Goal: Transaction & Acquisition: Obtain resource

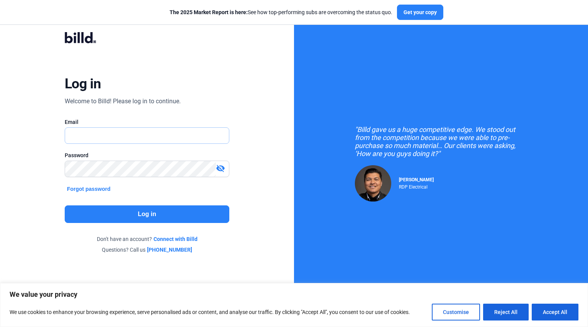
click at [206, 129] on input "text" at bounding box center [143, 136] width 156 height 16
type input "[EMAIL_ADDRESS][DOMAIN_NAME]"
click at [195, 211] on button "Log in" at bounding box center [147, 215] width 165 height 18
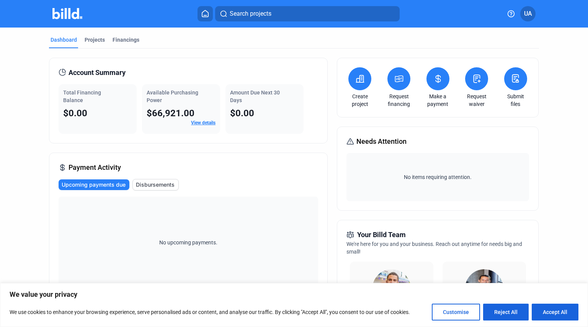
click at [396, 82] on icon at bounding box center [399, 78] width 10 height 9
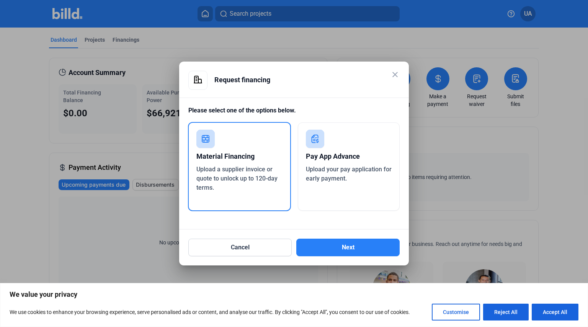
click at [339, 176] on span "Upload your pay application for early payment." at bounding box center [349, 174] width 86 height 16
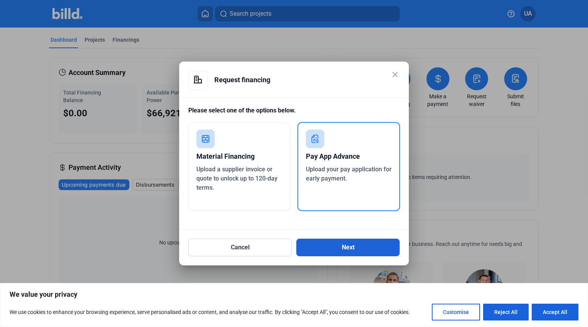
click at [344, 250] on button "Next" at bounding box center [347, 248] width 103 height 18
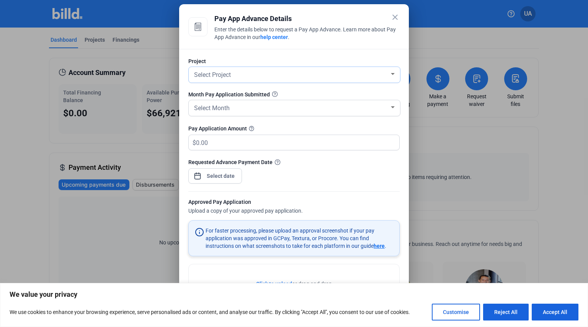
click at [334, 77] on div "Select Project" at bounding box center [290, 74] width 197 height 11
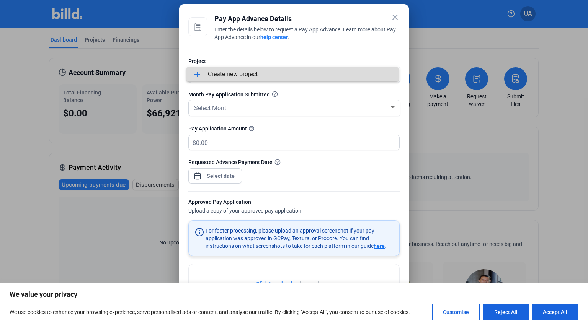
click at [333, 77] on span "add Create new project" at bounding box center [292, 74] width 200 height 14
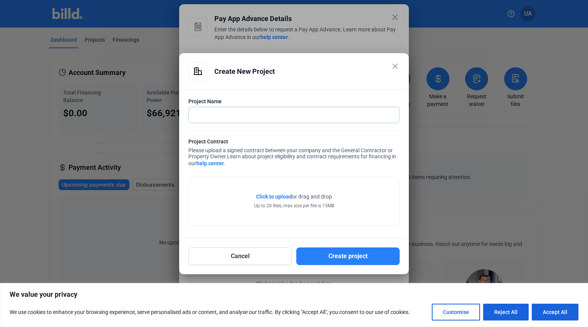
click at [285, 116] on input "text" at bounding box center [294, 115] width 210 height 16
type input "2835 Bedford Ave"
click at [271, 195] on span "Click to upload" at bounding box center [274, 197] width 36 height 6
click at [349, 255] on button "Create project" at bounding box center [347, 257] width 103 height 18
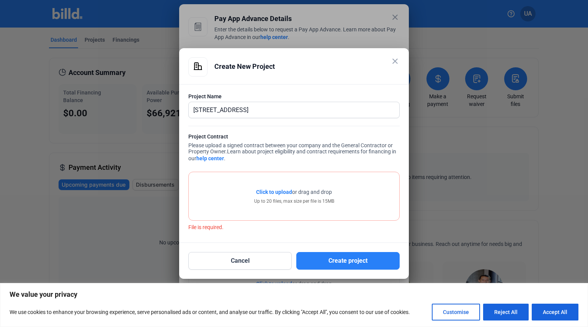
click at [393, 62] on mat-icon "close" at bounding box center [394, 61] width 9 height 9
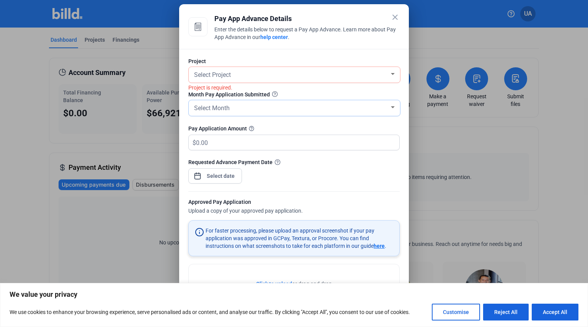
click at [333, 105] on div "Select Month" at bounding box center [290, 107] width 197 height 11
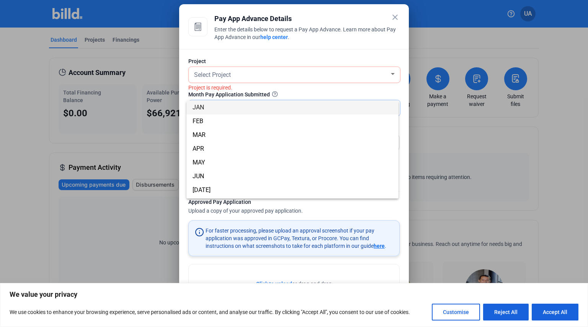
click at [333, 106] on span "JAN" at bounding box center [292, 108] width 200 height 14
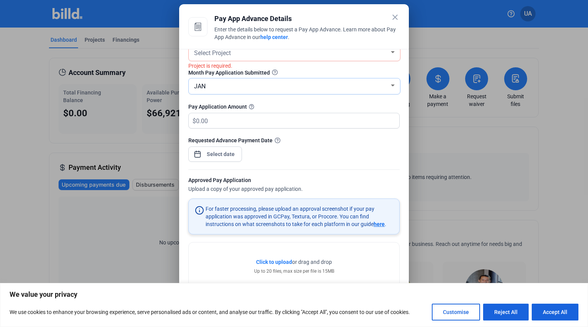
scroll to position [39, 0]
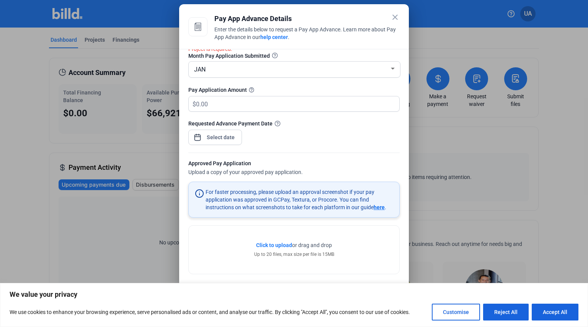
click at [395, 18] on mat-icon "close" at bounding box center [394, 17] width 9 height 9
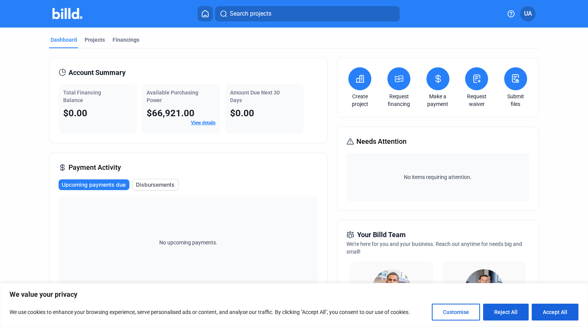
click at [284, 177] on div "Payment Activity Upcoming payments due Disbursements No upcoming payments." at bounding box center [188, 225] width 279 height 145
click at [300, 165] on div "Payment Activity Upcoming payments due Disbursements No upcoming payments." at bounding box center [188, 225] width 279 height 145
click at [201, 123] on link "View details" at bounding box center [203, 122] width 24 height 5
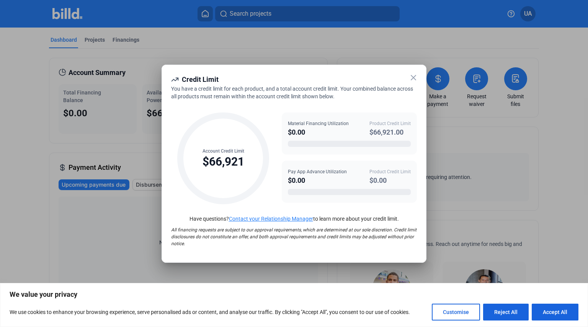
click at [412, 81] on icon at bounding box center [413, 77] width 9 height 9
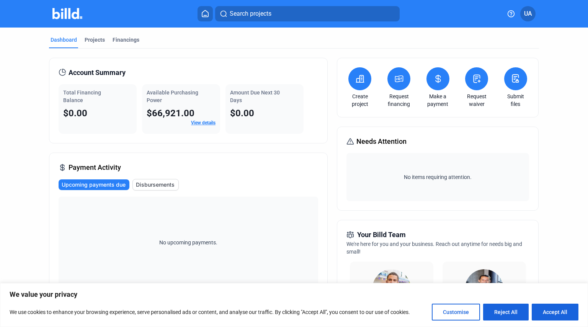
click at [361, 84] on button at bounding box center [359, 78] width 23 height 23
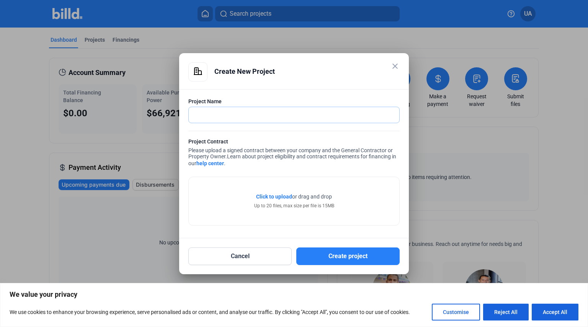
click at [314, 110] on input "text" at bounding box center [294, 115] width 210 height 16
click at [396, 65] on mat-icon "close" at bounding box center [394, 66] width 9 height 9
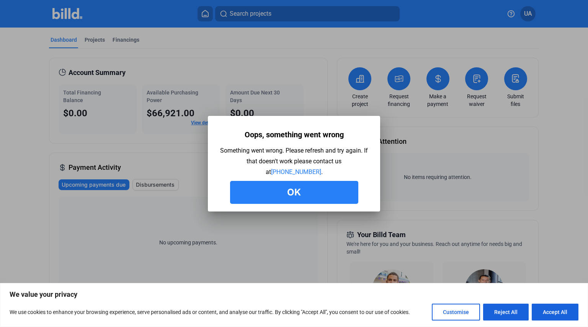
click at [321, 190] on button "Ok" at bounding box center [294, 192] width 128 height 23
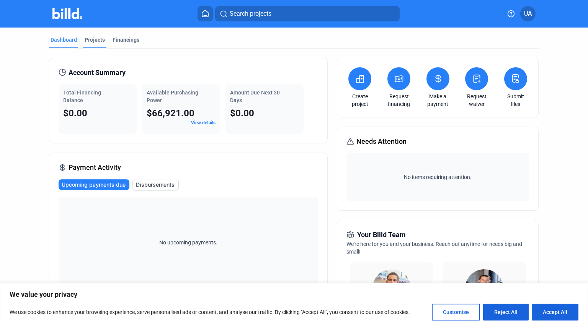
click at [86, 37] on div "Projects" at bounding box center [95, 40] width 20 height 8
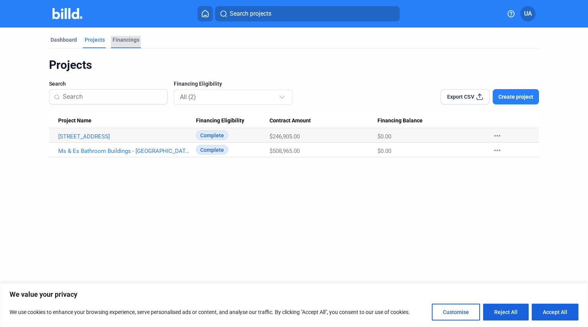
click at [113, 40] on div "Financings" at bounding box center [126, 40] width 27 height 8
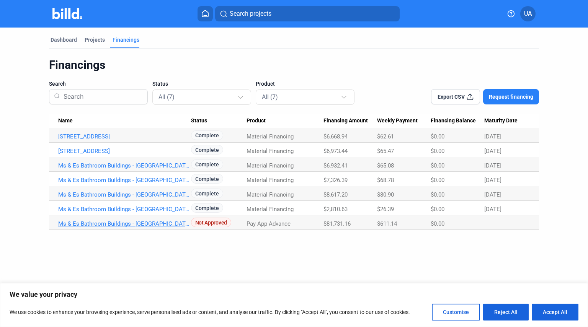
click at [177, 225] on link "Ms & Es Bathroom Buildings - [GEOGRAPHIC_DATA] [GEOGRAPHIC_DATA]" at bounding box center [124, 223] width 133 height 7
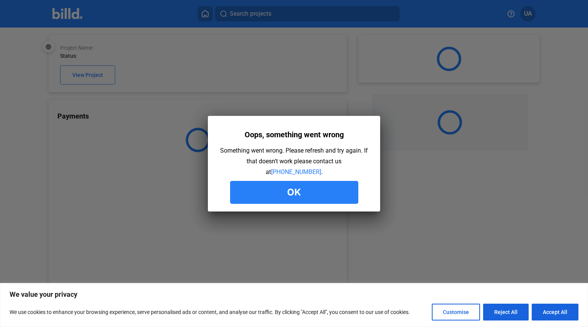
click at [243, 195] on button "Ok" at bounding box center [294, 192] width 128 height 23
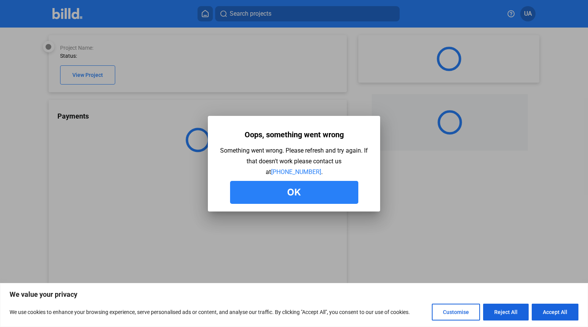
click at [247, 194] on button "Ok" at bounding box center [294, 192] width 128 height 23
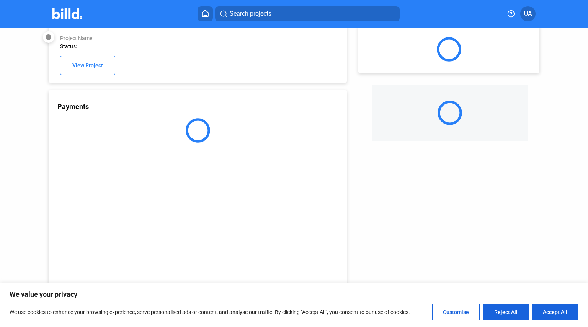
scroll to position [13, 0]
click at [553, 310] on button "Accept All" at bounding box center [555, 312] width 47 height 17
checkbox input "true"
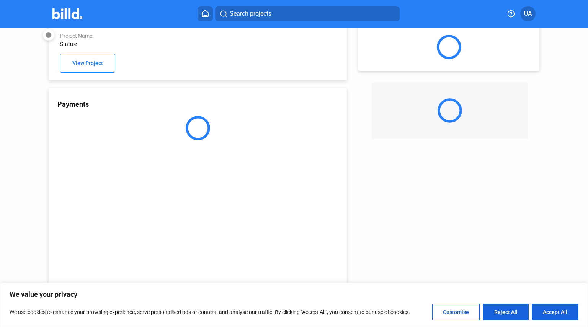
checkbox input "true"
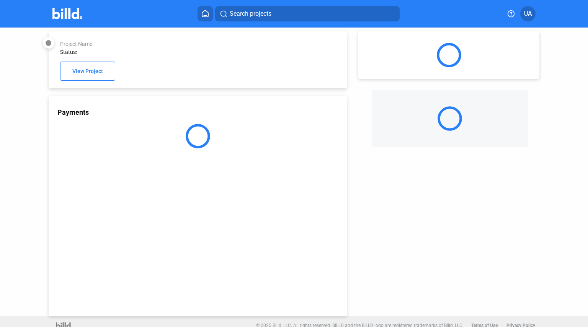
scroll to position [0, 0]
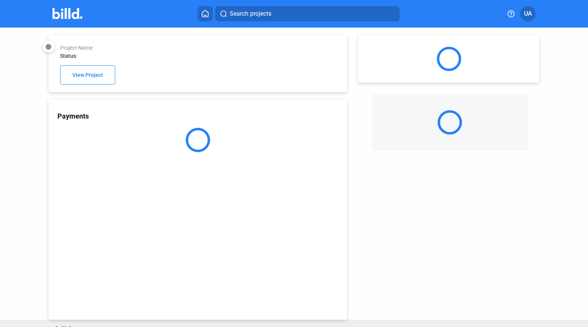
click at [555, 127] on div "Project Name: Status: View Project Payments Latest Files note_add Drag & Drop f…" at bounding box center [294, 174] width 588 height 292
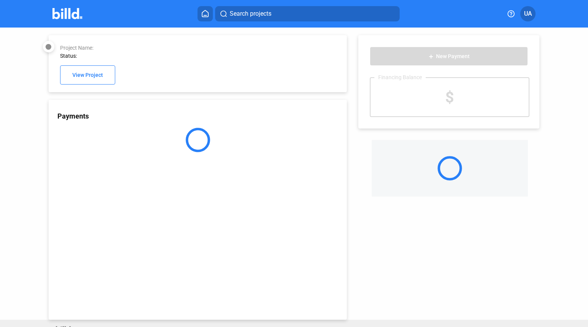
click at [68, 13] on img at bounding box center [67, 13] width 30 height 11
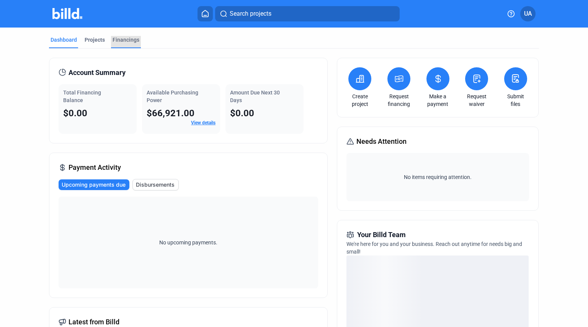
click at [121, 41] on div "Financings" at bounding box center [126, 40] width 27 height 8
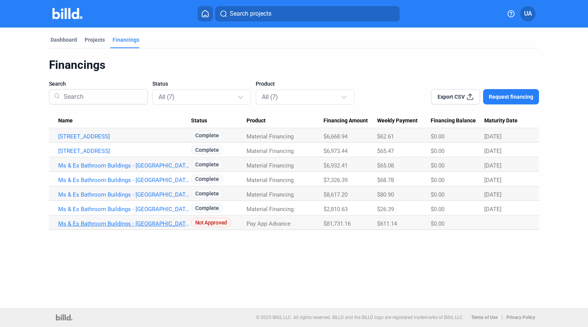
click at [174, 224] on link "Ms & Es Bathroom Buildings - [GEOGRAPHIC_DATA] [GEOGRAPHIC_DATA]" at bounding box center [124, 223] width 133 height 7
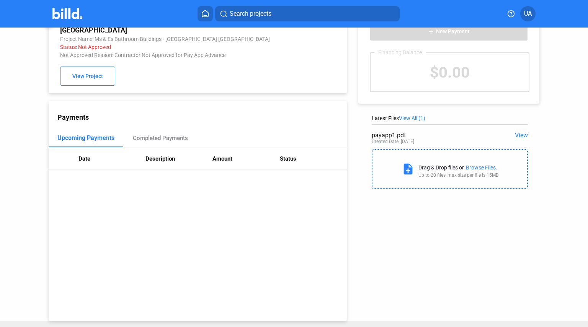
scroll to position [31, 0]
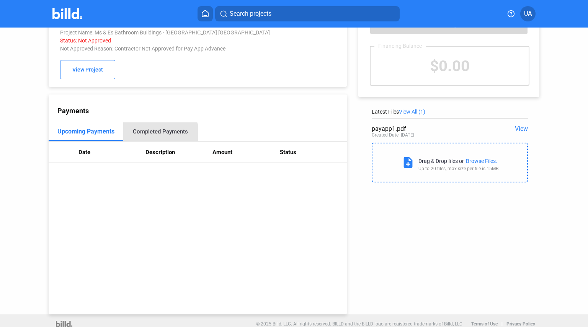
click at [153, 130] on div "Completed Payments" at bounding box center [160, 131] width 75 height 18
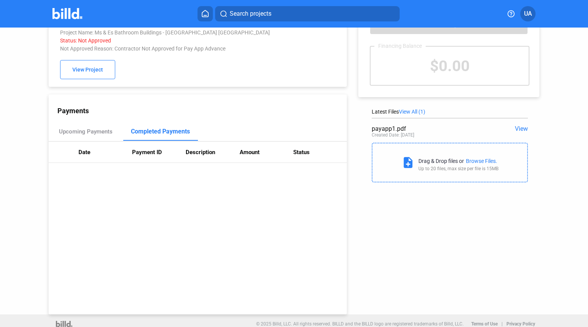
scroll to position [0, 0]
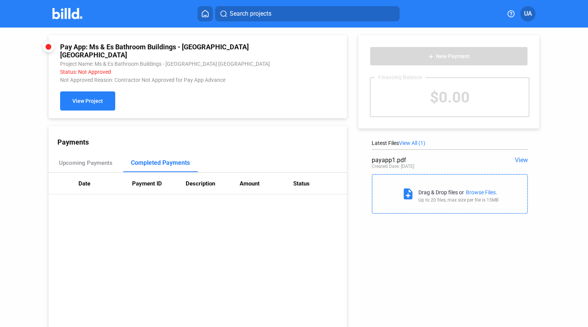
click at [105, 98] on button "View Project" at bounding box center [87, 100] width 55 height 19
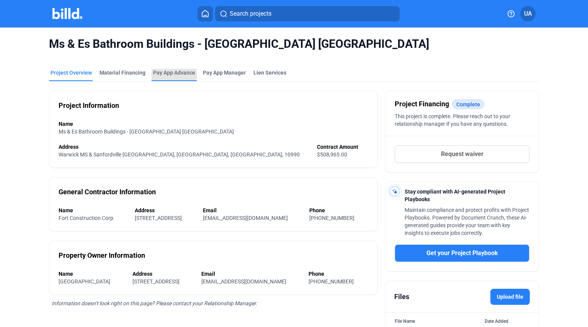
click at [162, 72] on div "Pay App Advance" at bounding box center [174, 73] width 42 height 8
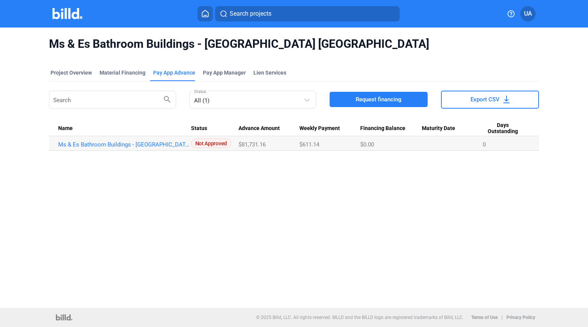
click at [216, 142] on span "Not Approved" at bounding box center [211, 144] width 40 height 10
click at [176, 145] on link "Ms & Es Bathroom Buildings - [GEOGRAPHIC_DATA] [GEOGRAPHIC_DATA]" at bounding box center [124, 144] width 133 height 7
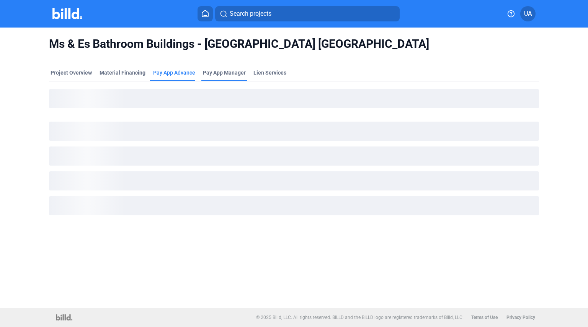
click at [225, 72] on span "Pay App Manager" at bounding box center [224, 73] width 43 height 8
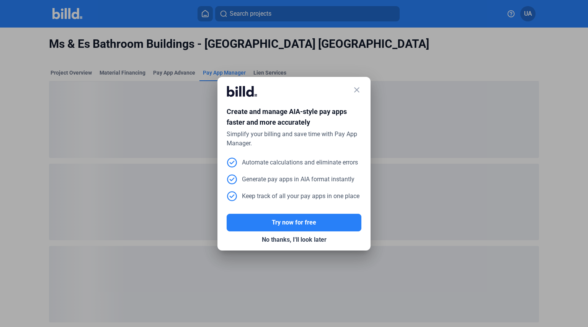
click at [355, 90] on mat-icon "close" at bounding box center [356, 89] width 9 height 9
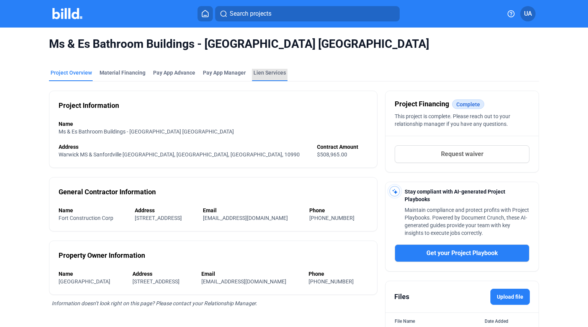
click at [268, 73] on div "Lien Services" at bounding box center [269, 73] width 33 height 8
